Goal: Transaction & Acquisition: Purchase product/service

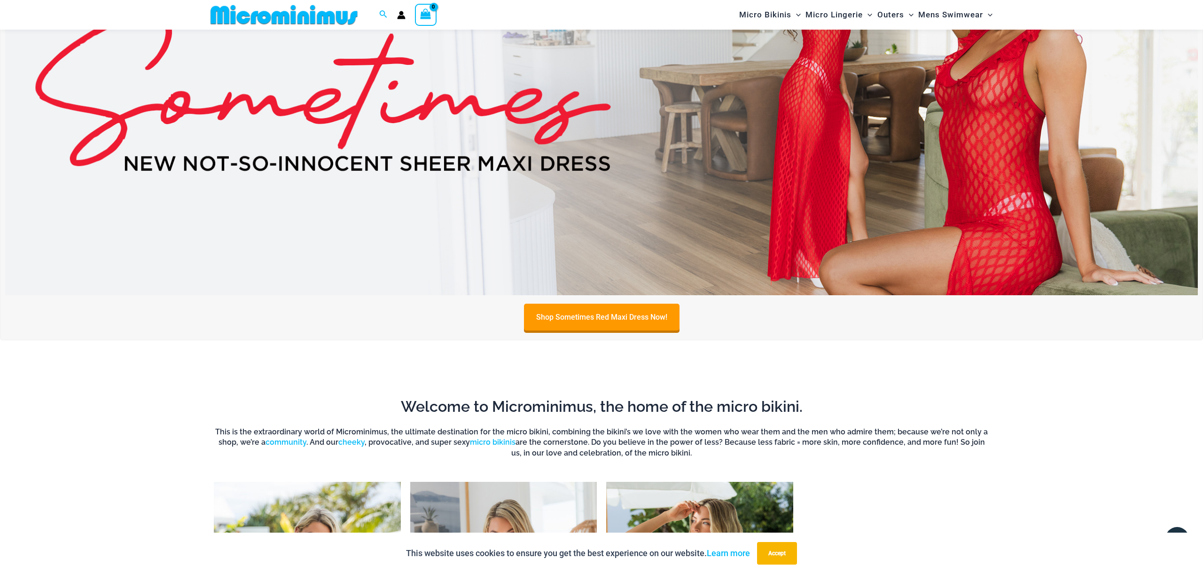
scroll to position [510, 0]
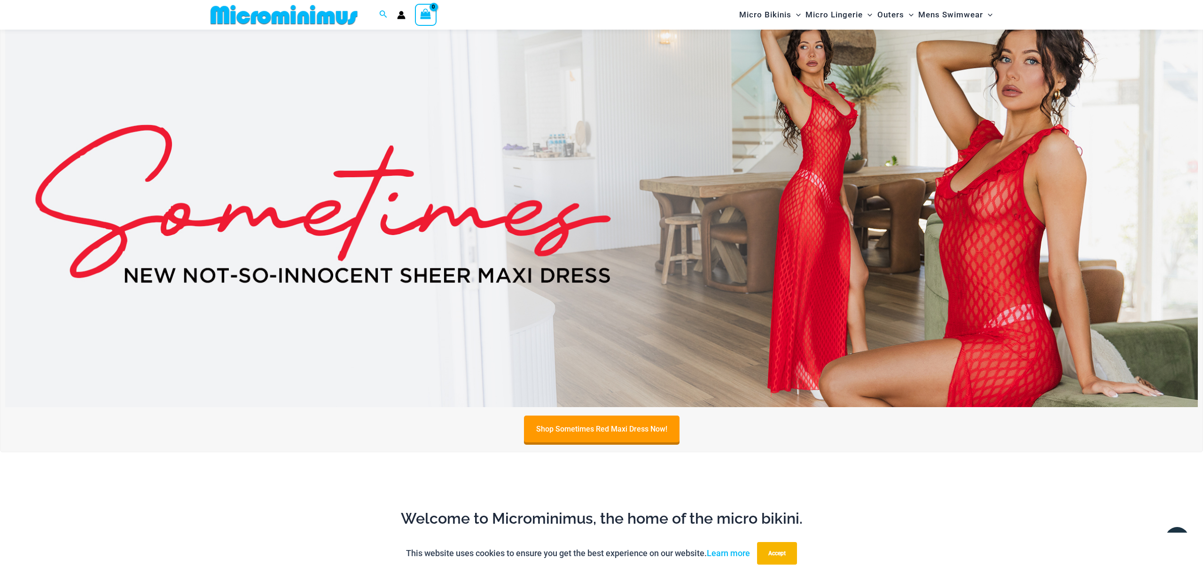
click at [698, 243] on img at bounding box center [601, 204] width 1193 height 406
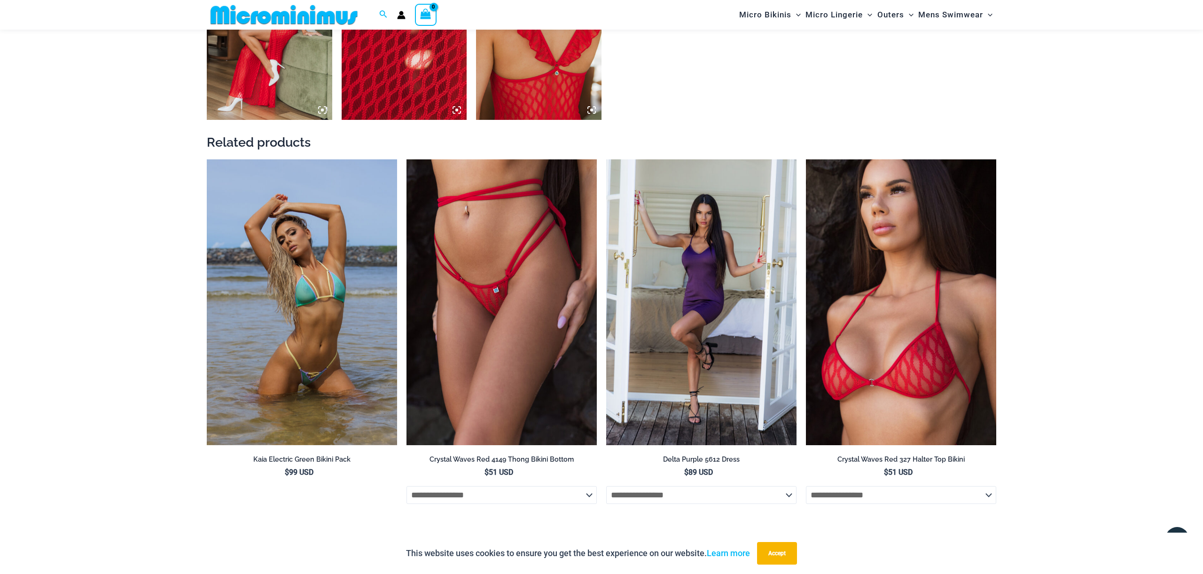
scroll to position [1157, 0]
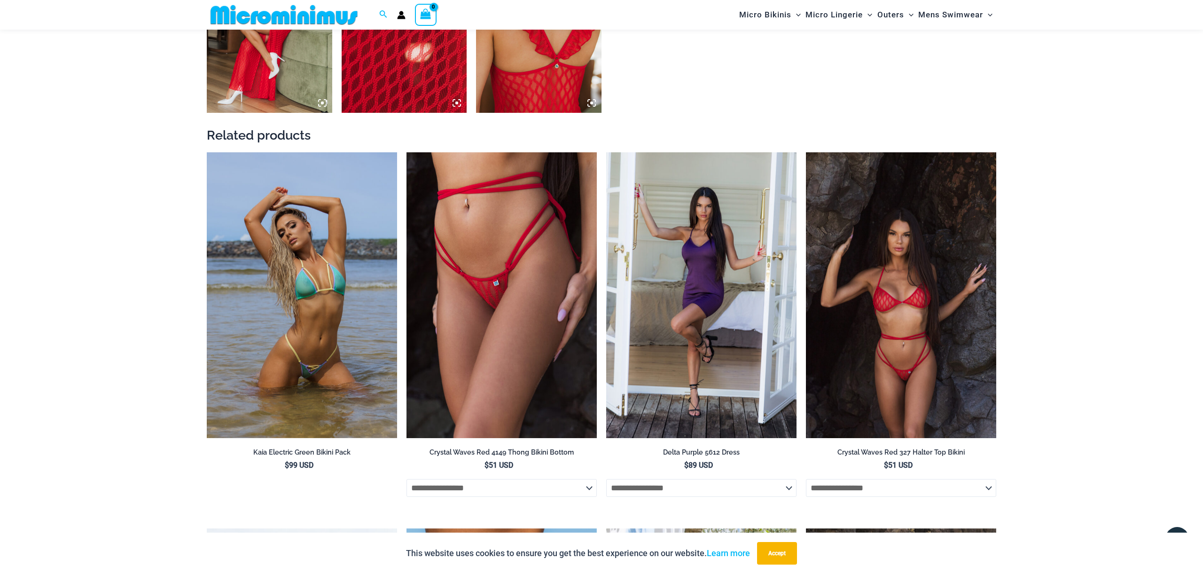
click at [934, 259] on img at bounding box center [901, 295] width 190 height 286
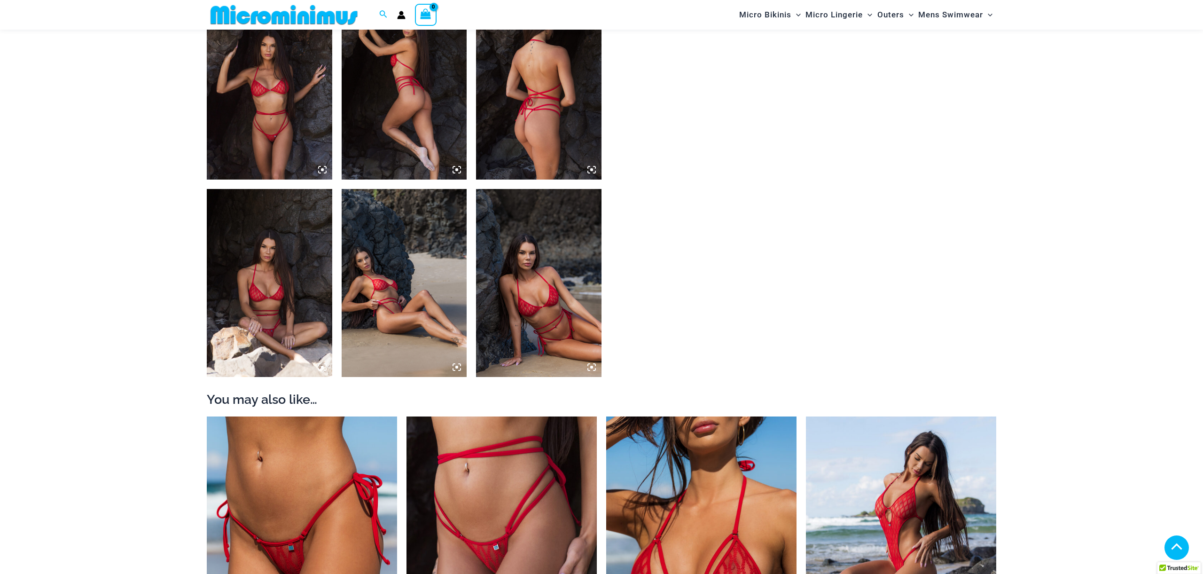
scroll to position [696, 0]
click at [529, 126] on img at bounding box center [538, 86] width 125 height 188
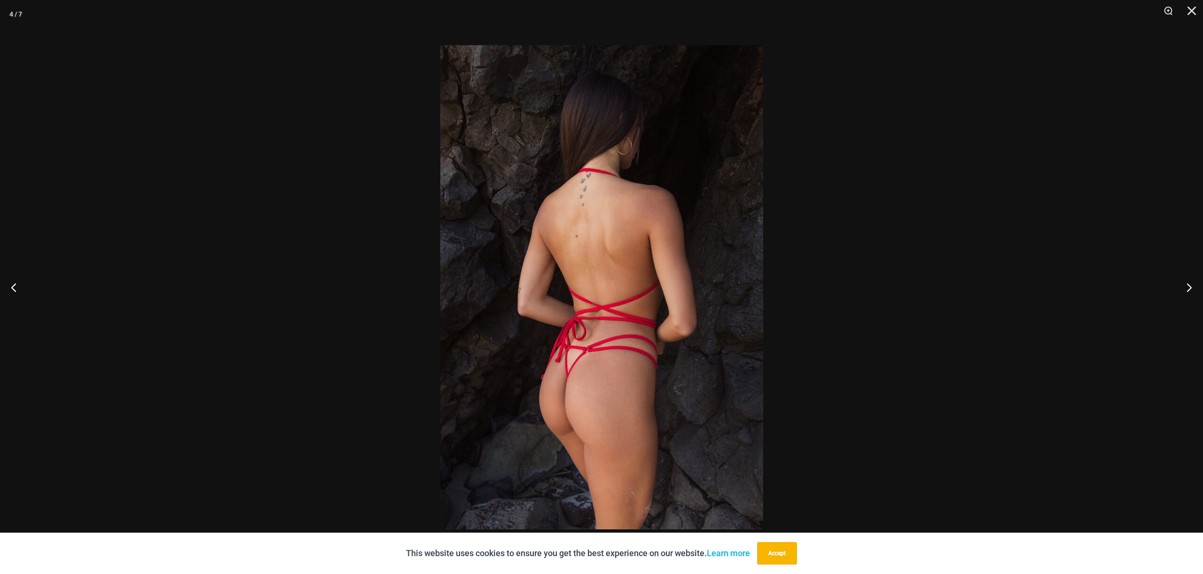
click at [571, 346] on img at bounding box center [601, 287] width 323 height 484
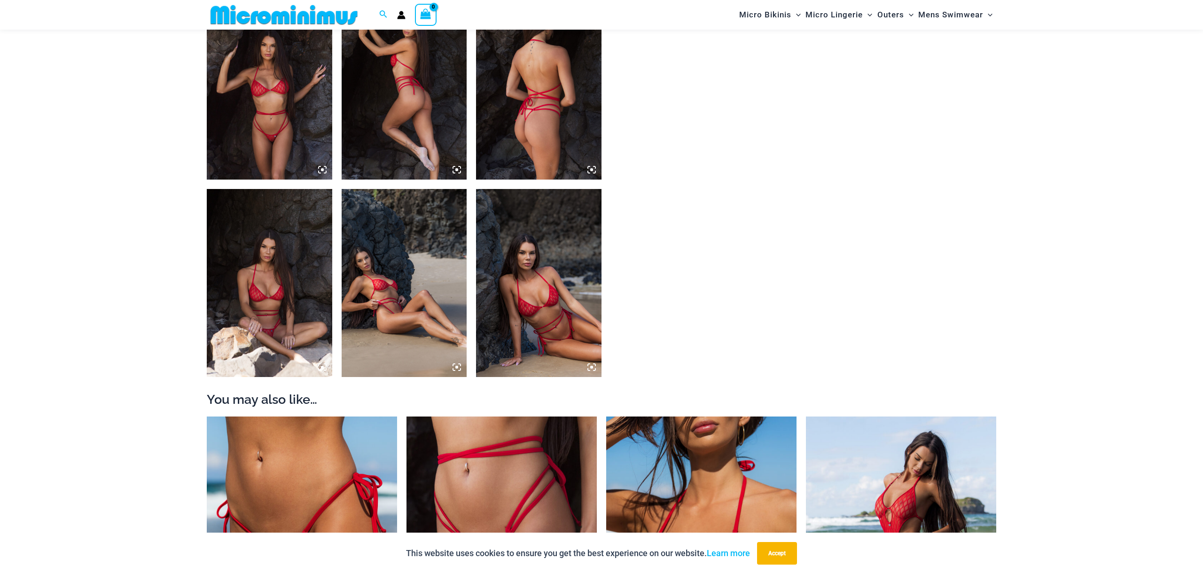
click at [569, 346] on img at bounding box center [538, 283] width 125 height 188
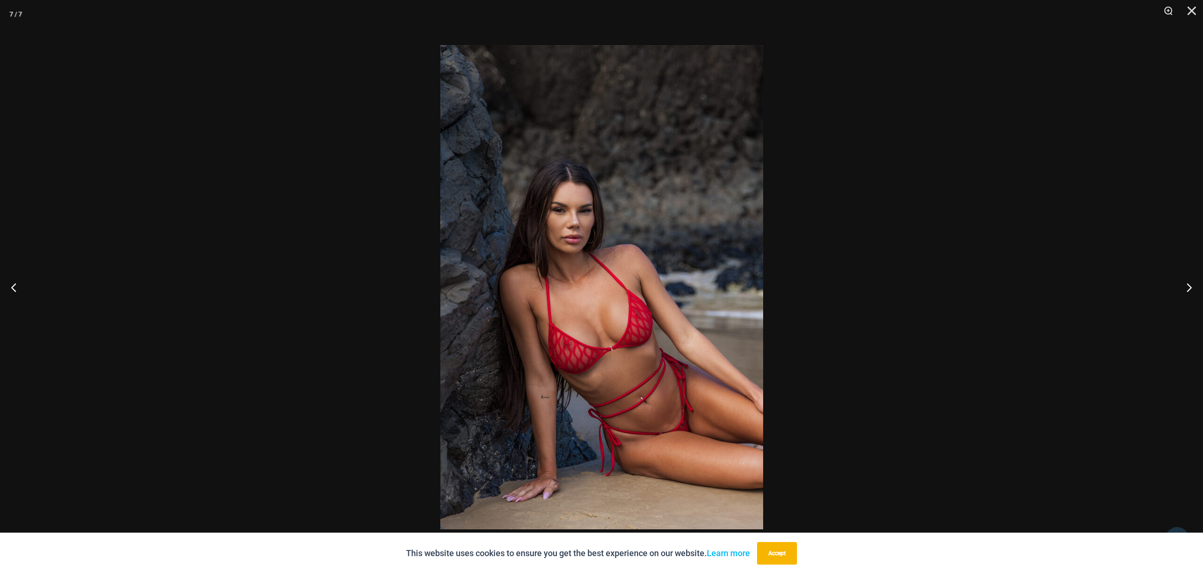
click at [569, 346] on img at bounding box center [601, 287] width 323 height 484
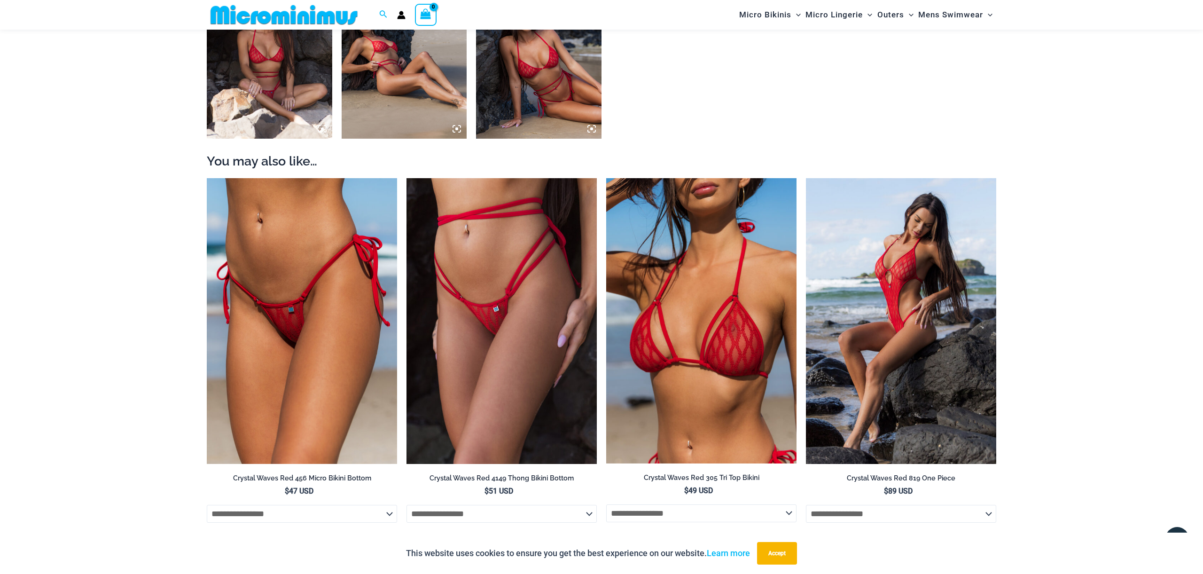
scroll to position [935, 0]
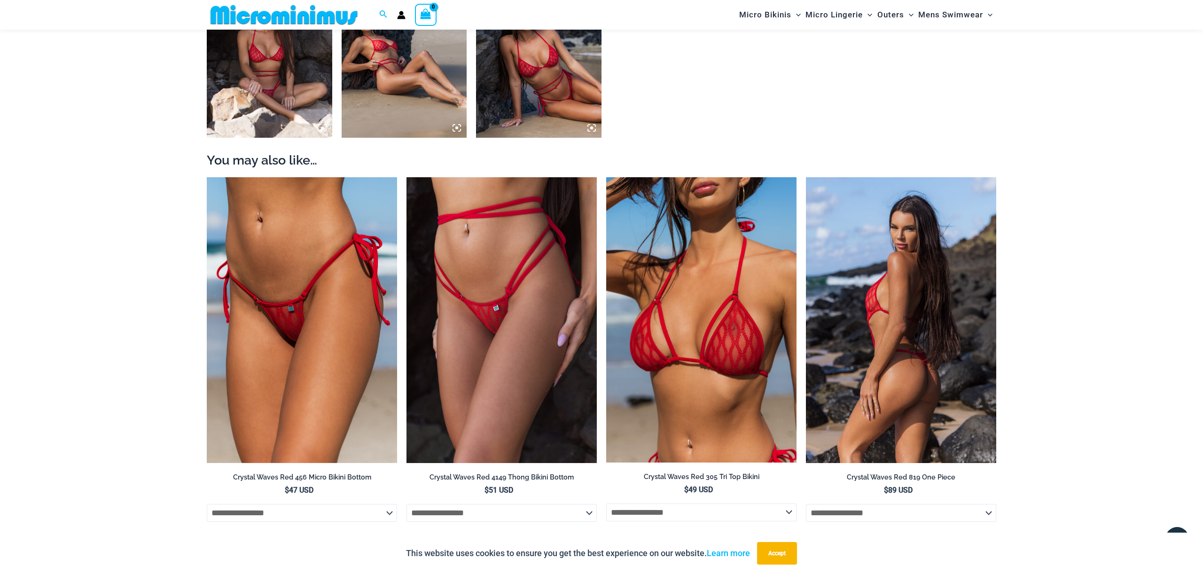
click at [886, 286] on img at bounding box center [901, 320] width 190 height 286
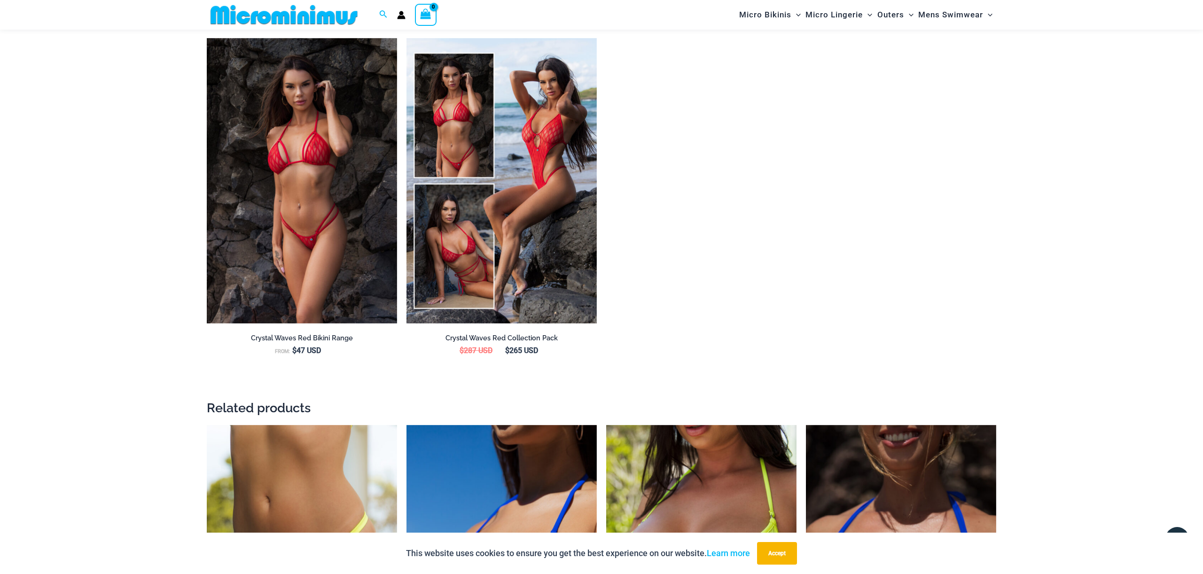
scroll to position [1493, 0]
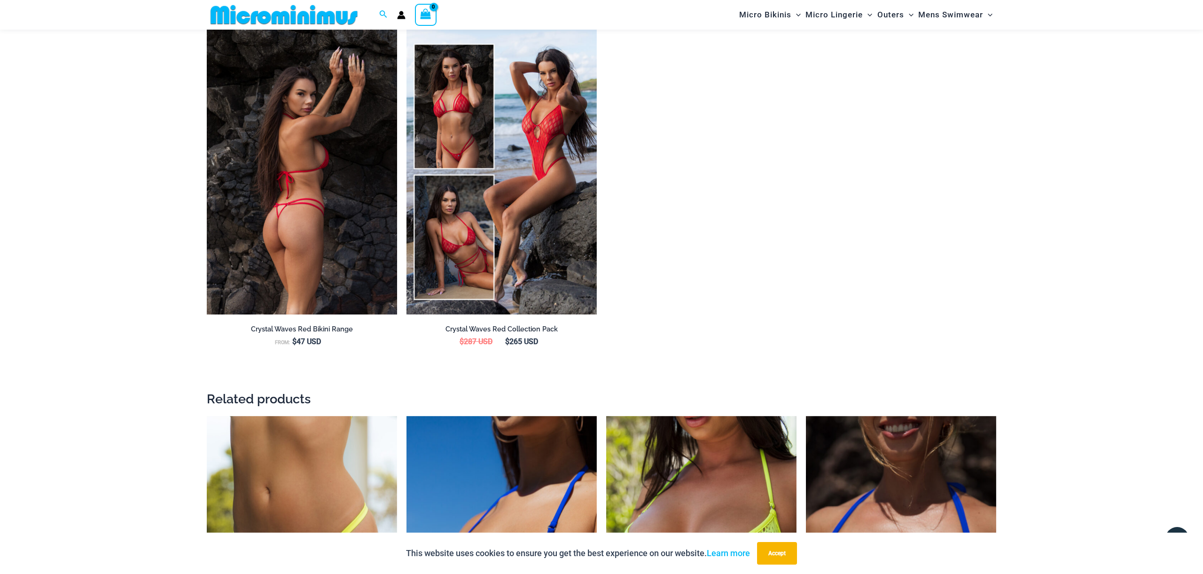
click at [329, 203] on img at bounding box center [302, 172] width 190 height 286
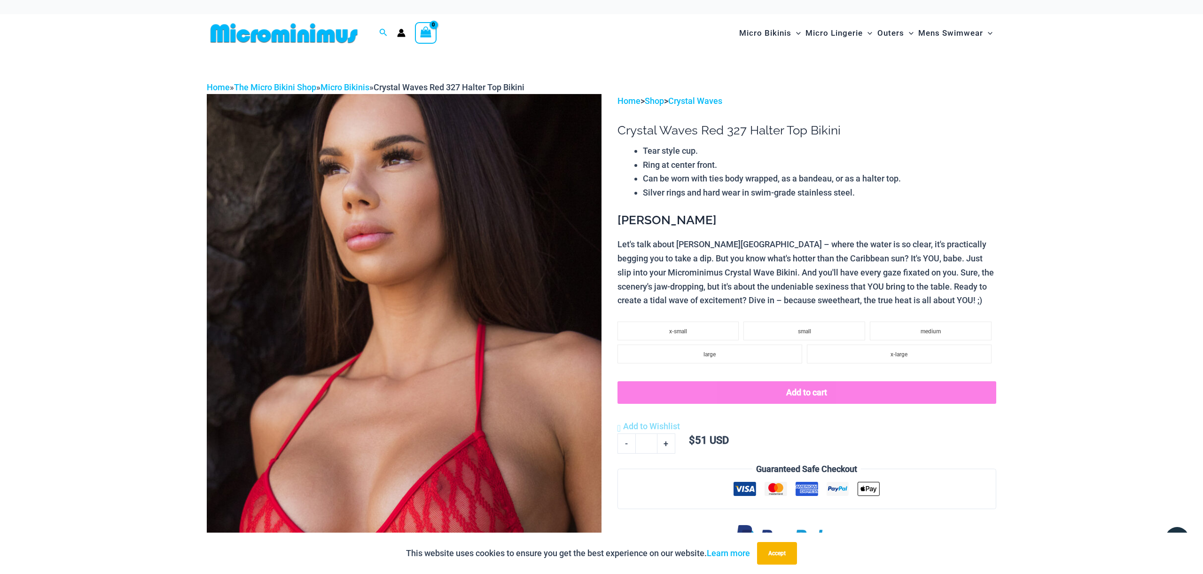
scroll to position [0, 0]
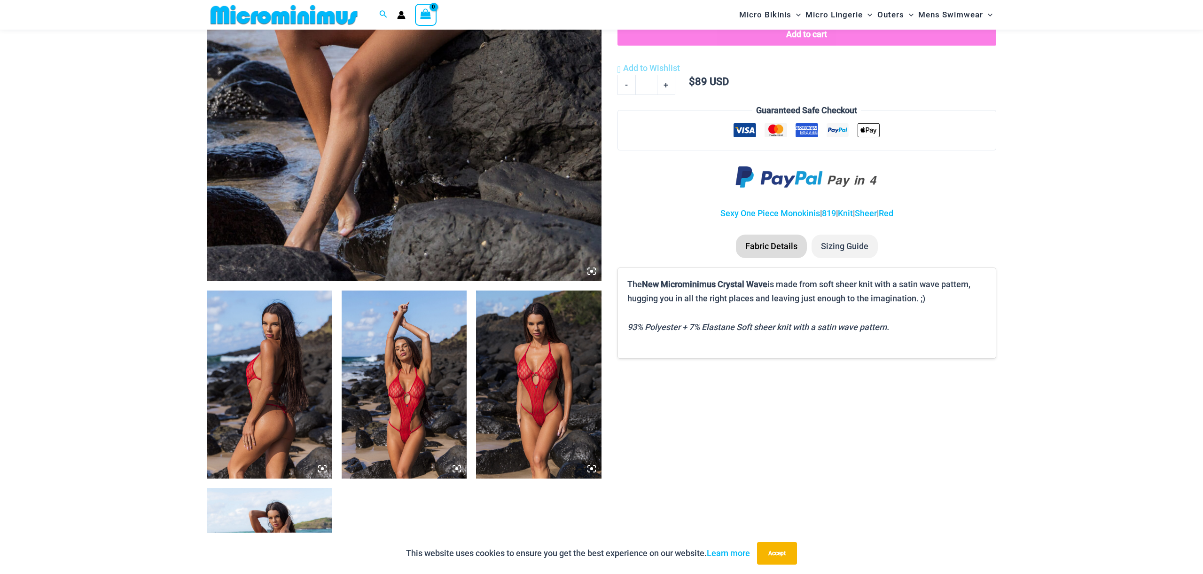
click at [323, 468] on icon at bounding box center [322, 468] width 3 height 3
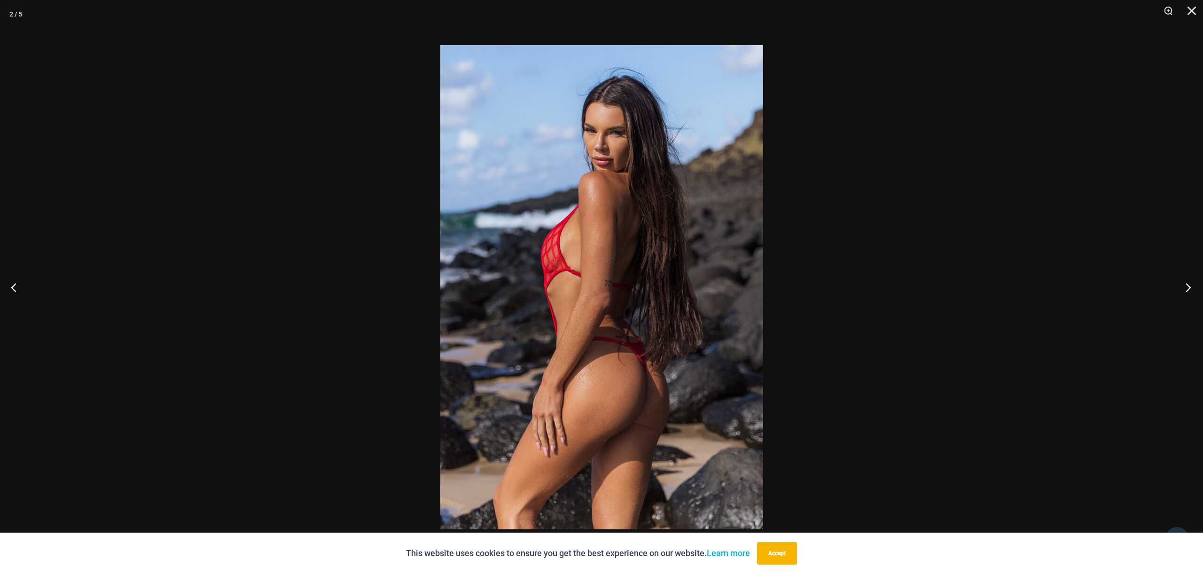
click at [1184, 290] on button "Next" at bounding box center [1185, 287] width 35 height 47
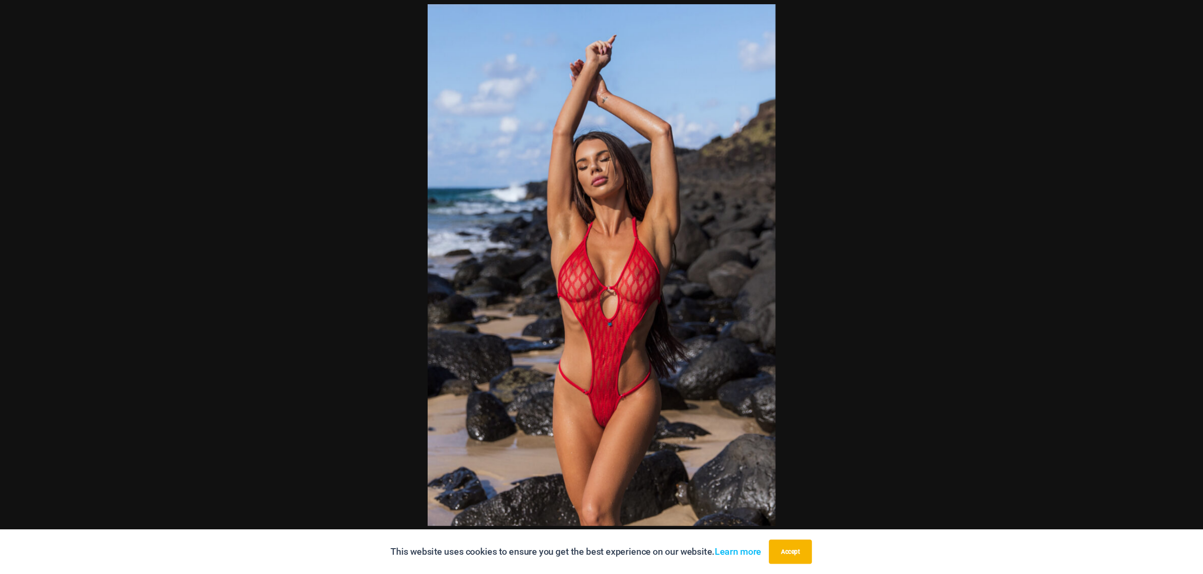
scroll to position [441, 0]
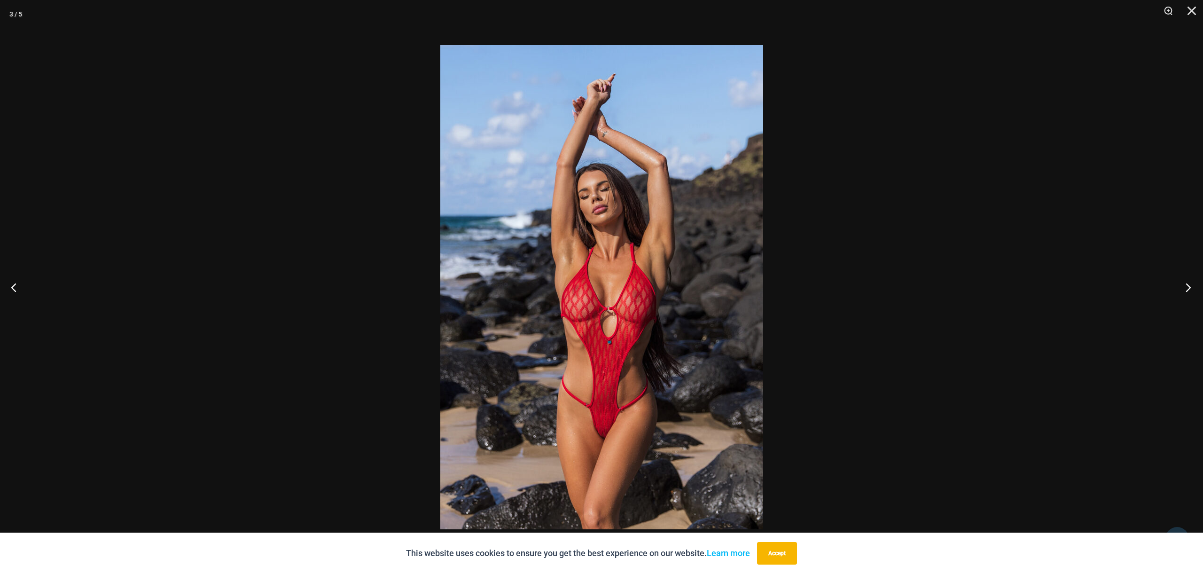
click at [1189, 287] on button "Next" at bounding box center [1185, 287] width 35 height 47
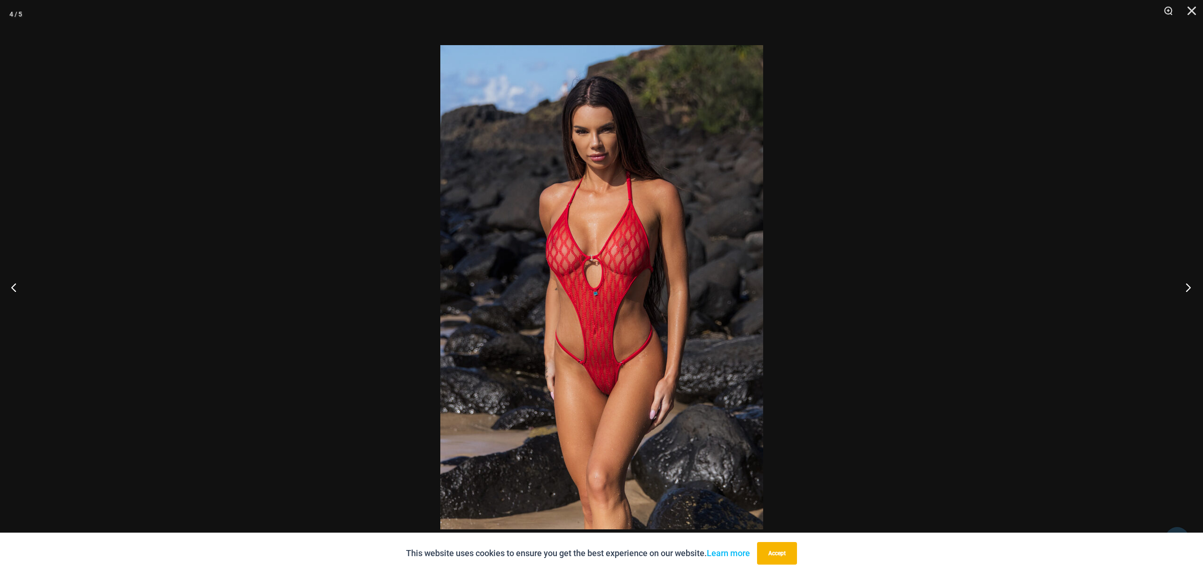
click at [1189, 287] on button "Next" at bounding box center [1185, 287] width 35 height 47
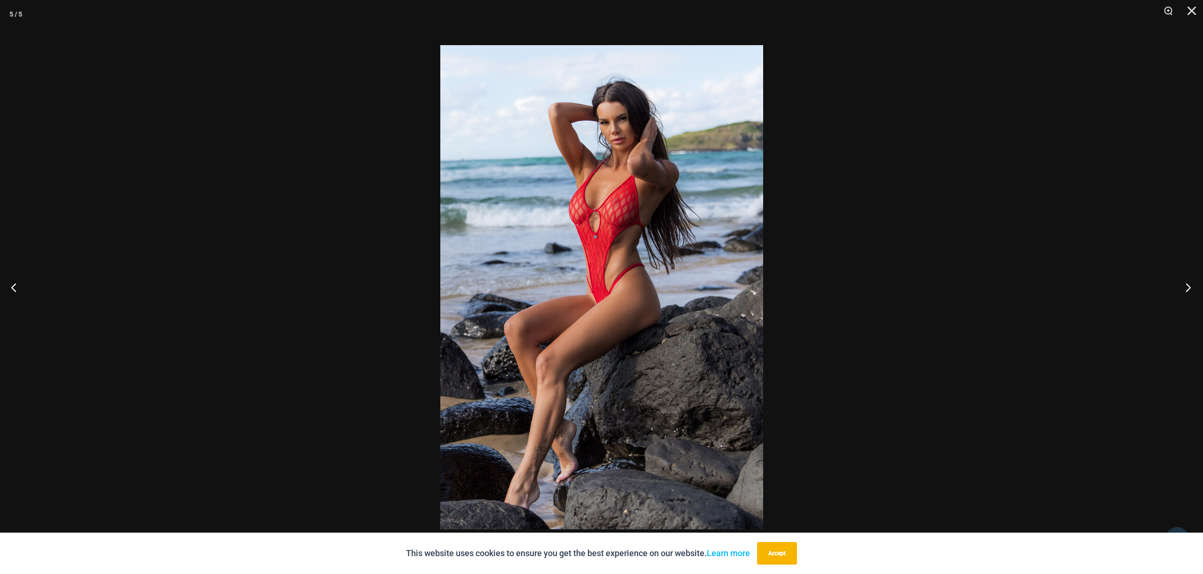
click at [1189, 287] on button "Next" at bounding box center [1185, 287] width 35 height 47
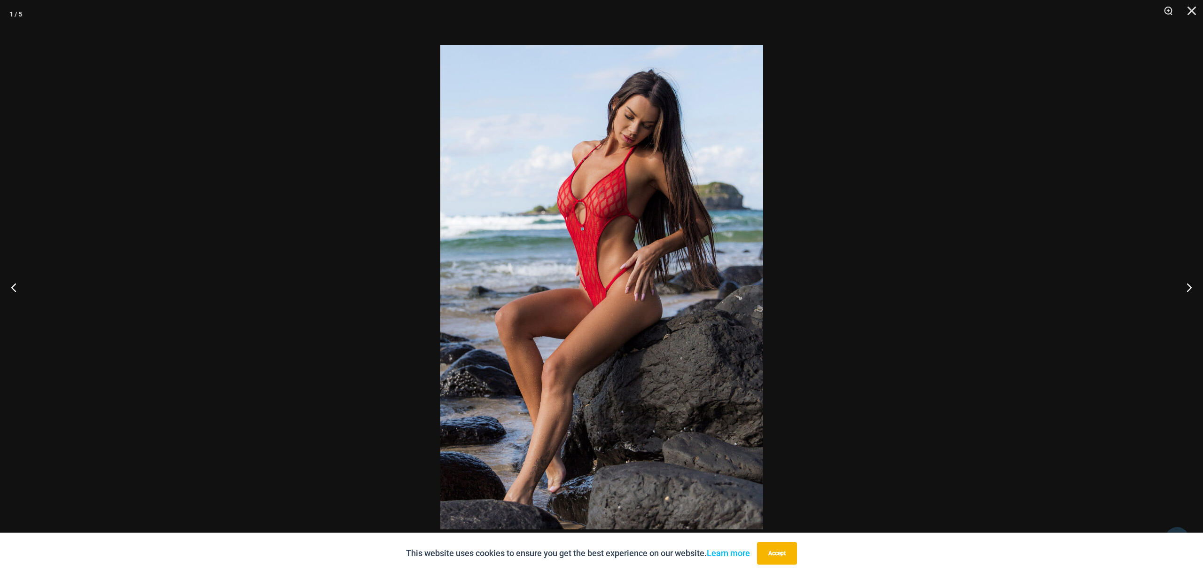
click at [1148, 272] on div at bounding box center [601, 287] width 1203 height 574
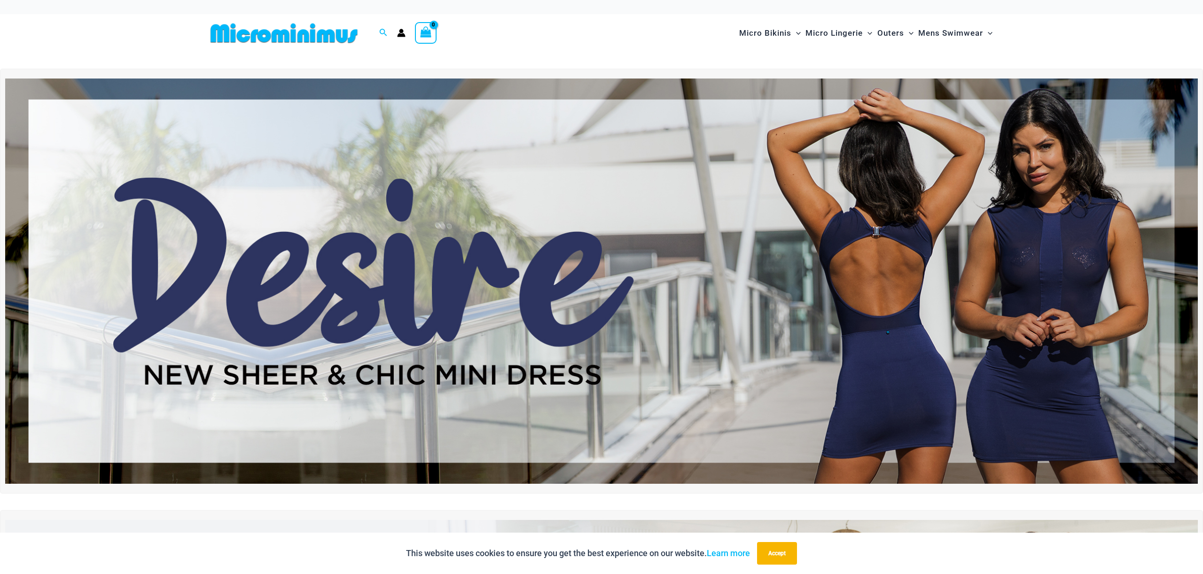
click at [798, 281] on img at bounding box center [601, 281] width 1193 height 406
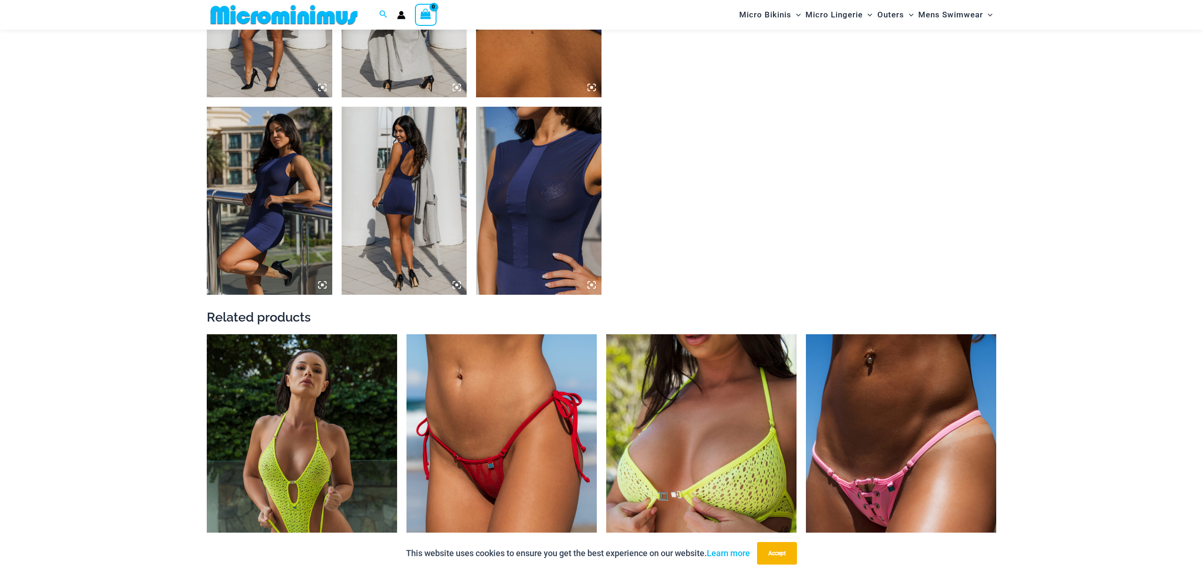
scroll to position [999, 0]
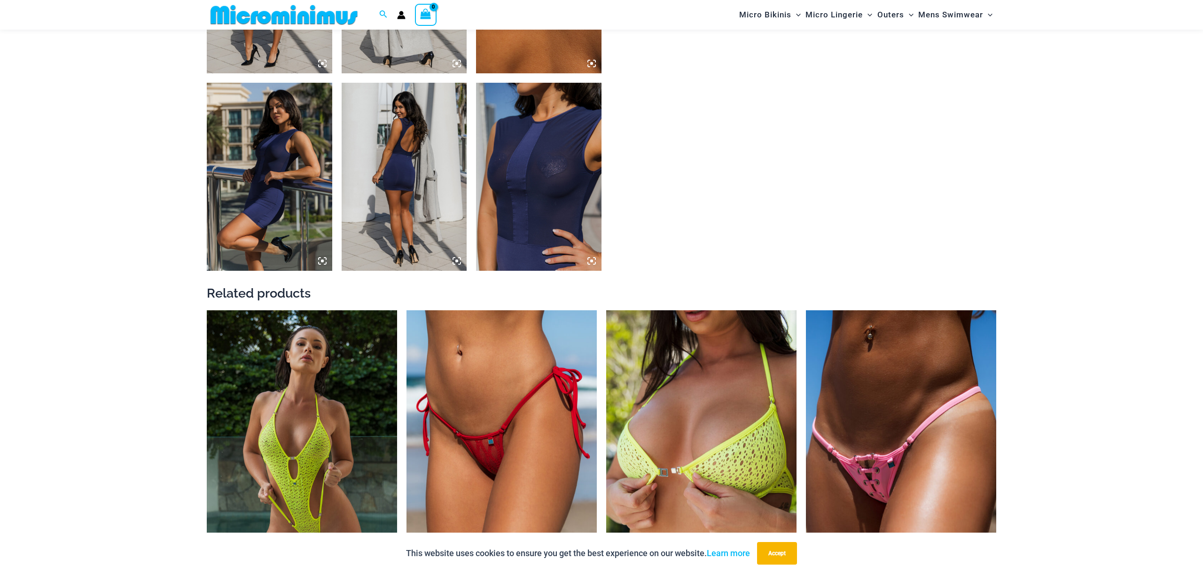
click at [541, 175] on img at bounding box center [538, 177] width 125 height 188
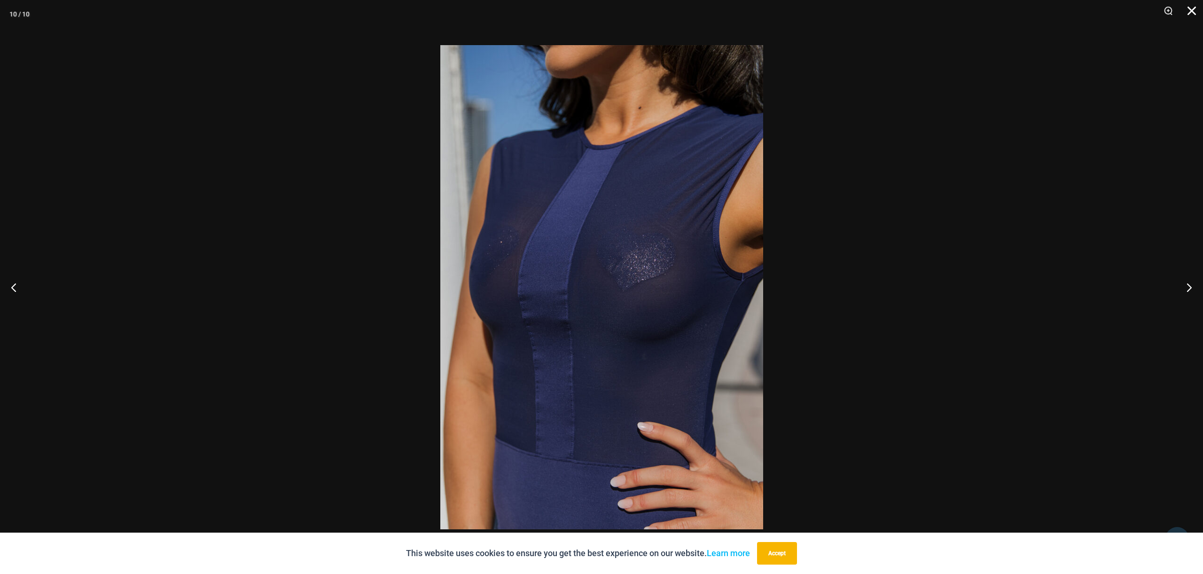
click at [1192, 10] on button "Close" at bounding box center [1189, 14] width 24 height 28
